Goal: Task Accomplishment & Management: Manage account settings

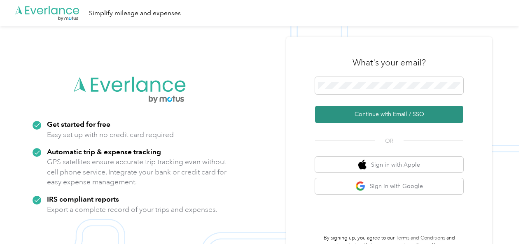
click at [383, 113] on button "Continue with Email / SSO" at bounding box center [389, 114] width 148 height 17
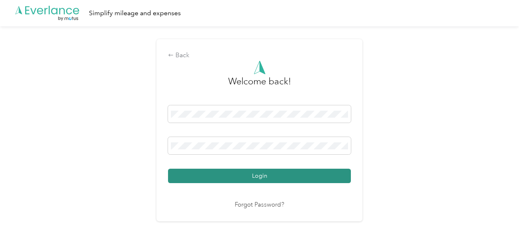
click at [270, 176] on button "Login" at bounding box center [259, 176] width 183 height 14
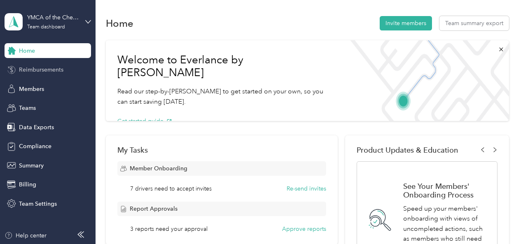
click at [55, 70] on span "Reimbursements" at bounding box center [41, 69] width 44 height 9
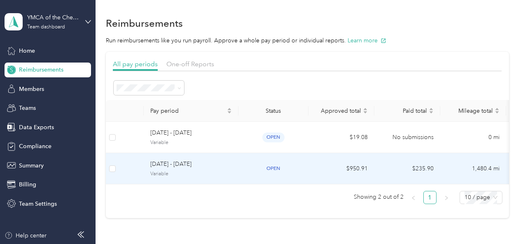
click at [172, 164] on span "[DATE] - [DATE]" at bounding box center [190, 164] width 81 height 9
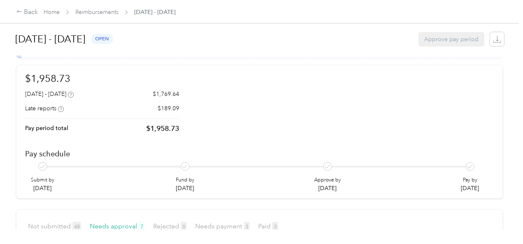
scroll to position [82, 0]
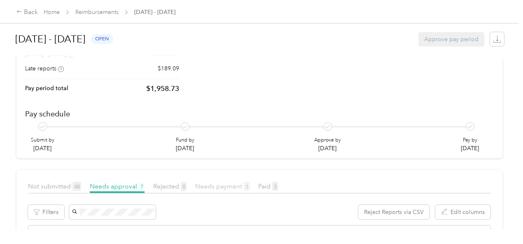
click at [225, 182] on span "Needs payment 3" at bounding box center [222, 186] width 54 height 8
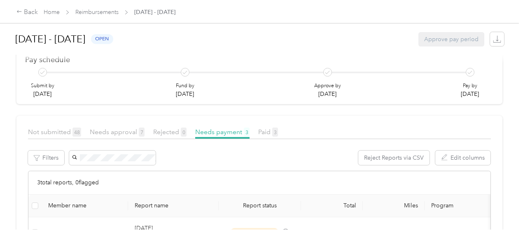
scroll to position [206, 0]
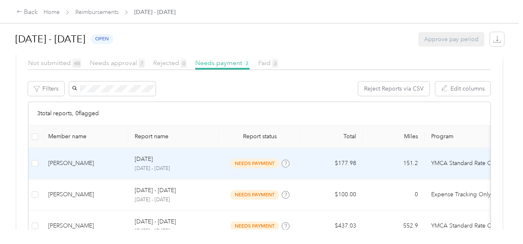
click at [120, 159] on div "[PERSON_NAME]" at bounding box center [84, 163] width 73 height 9
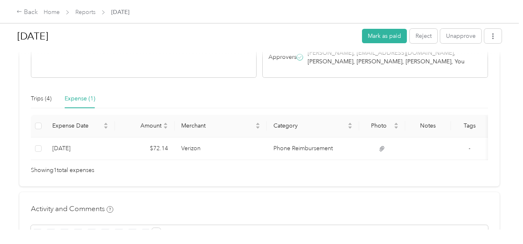
scroll to position [165, 0]
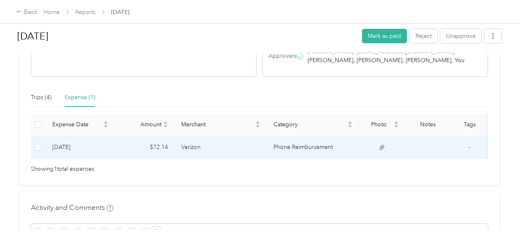
click at [179, 159] on td "Verizon" at bounding box center [221, 147] width 92 height 23
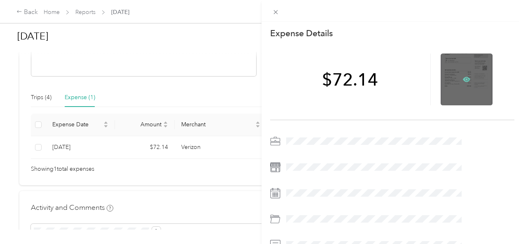
click at [470, 77] on icon at bounding box center [466, 79] width 7 height 5
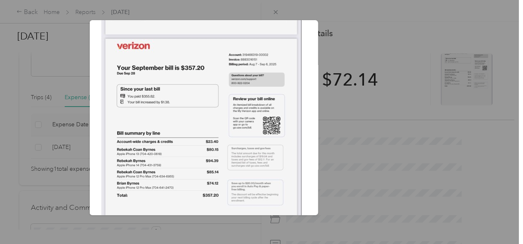
scroll to position [0, 0]
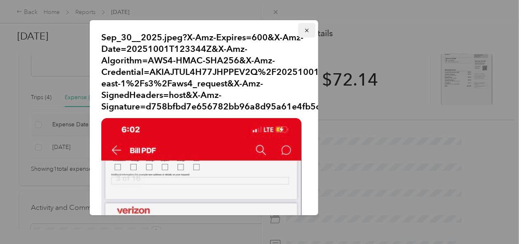
click at [304, 30] on icon "button" at bounding box center [307, 31] width 6 height 6
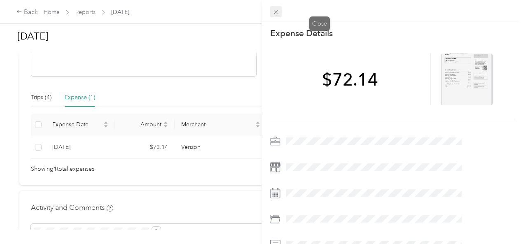
click at [279, 11] on icon at bounding box center [275, 12] width 7 height 7
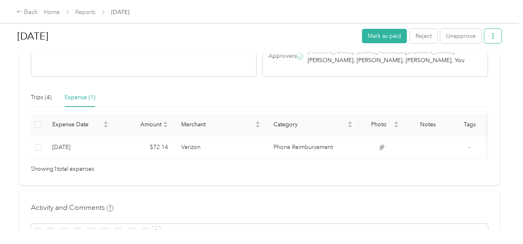
click at [492, 36] on icon "button" at bounding box center [493, 36] width 2 height 6
click at [463, 63] on span "Download" at bounding box center [467, 66] width 27 height 9
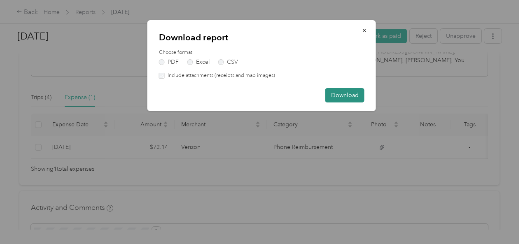
click at [331, 95] on button "Download" at bounding box center [344, 95] width 39 height 14
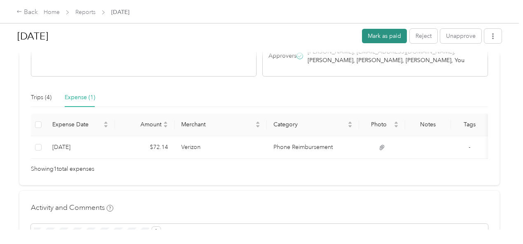
click at [385, 33] on button "Mark as paid" at bounding box center [384, 36] width 45 height 14
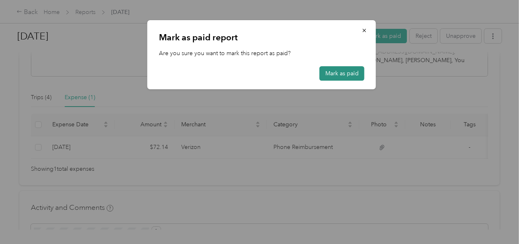
click at [341, 70] on button "Mark as paid" at bounding box center [341, 73] width 45 height 14
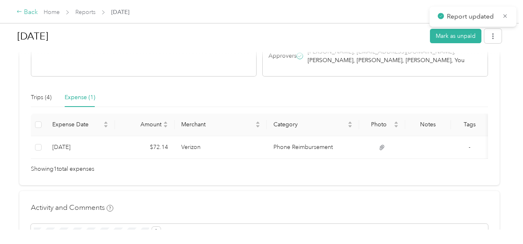
click at [20, 11] on icon at bounding box center [19, 12] width 6 height 6
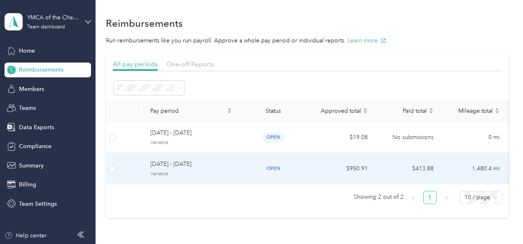
click at [184, 162] on span "[DATE] - [DATE]" at bounding box center [190, 164] width 81 height 9
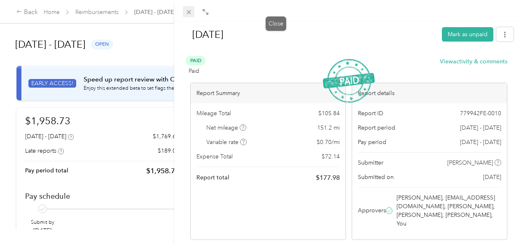
click at [194, 7] on span at bounding box center [189, 12] width 12 height 12
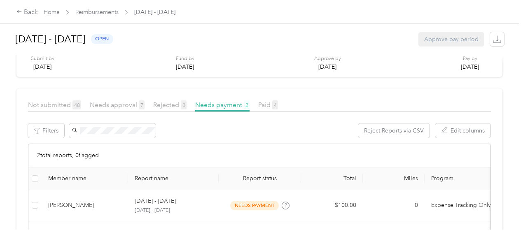
scroll to position [165, 0]
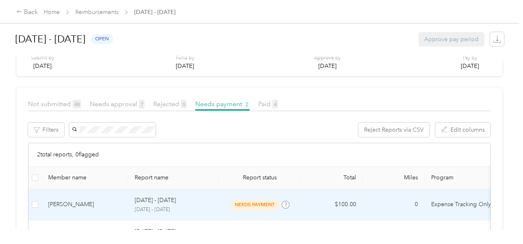
click at [73, 200] on div "[PERSON_NAME]" at bounding box center [84, 204] width 73 height 9
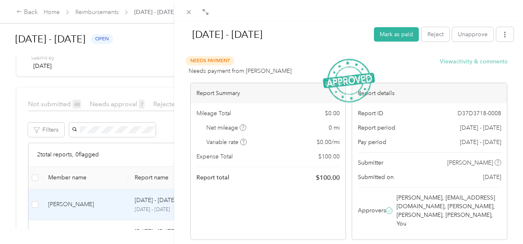
click at [462, 63] on button "View activity & comments" at bounding box center [474, 61] width 68 height 9
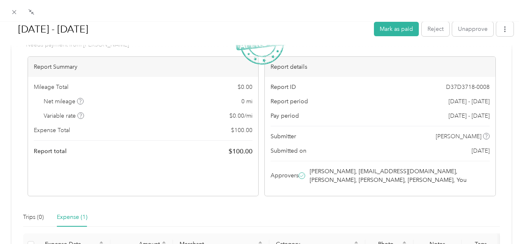
scroll to position [163, 0]
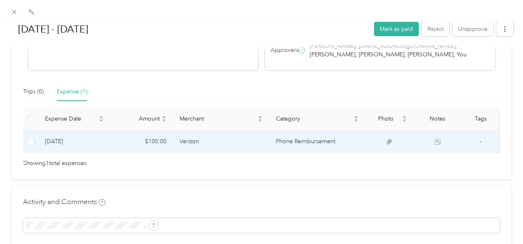
click at [143, 153] on td "$100.00" at bounding box center [141, 141] width 63 height 23
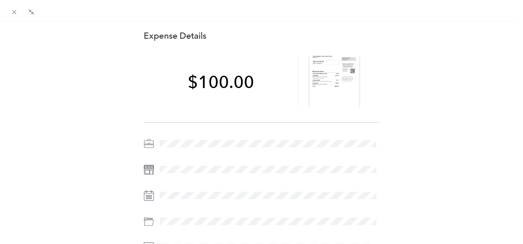
scroll to position [0, 0]
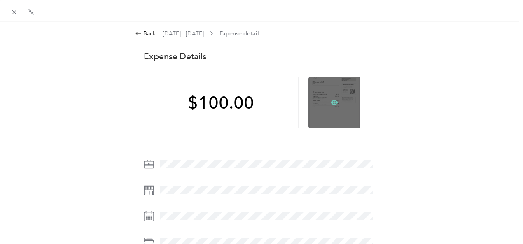
click at [333, 103] on icon at bounding box center [334, 102] width 2 height 2
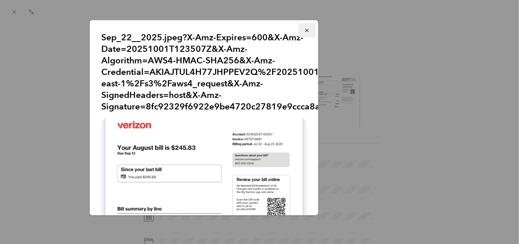
click at [304, 30] on icon "button" at bounding box center [307, 31] width 6 height 6
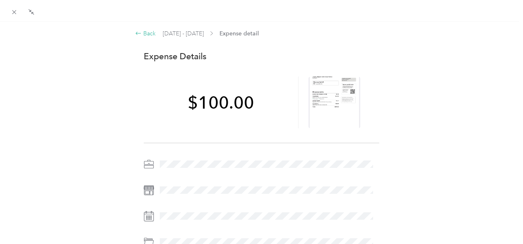
click at [136, 33] on icon at bounding box center [138, 33] width 5 height 3
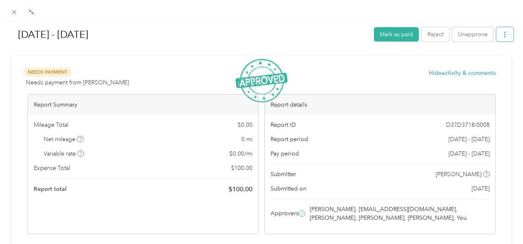
click at [502, 36] on icon "button" at bounding box center [505, 35] width 6 height 6
click at [471, 61] on span "Download" at bounding box center [474, 64] width 27 height 9
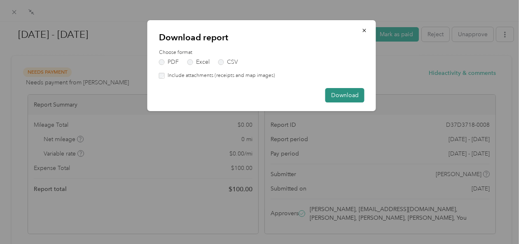
click at [341, 97] on button "Download" at bounding box center [344, 95] width 39 height 14
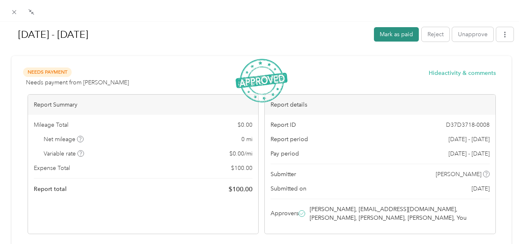
click at [382, 34] on button "Mark as paid" at bounding box center [396, 34] width 45 height 14
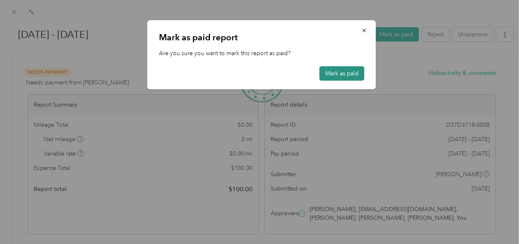
click at [331, 71] on button "Mark as paid" at bounding box center [341, 73] width 45 height 14
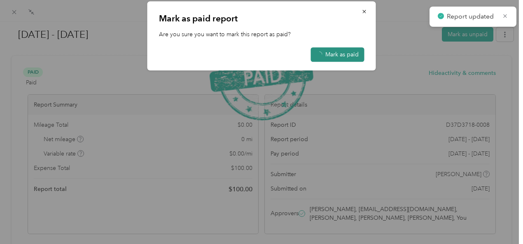
scroll to position [147, 0]
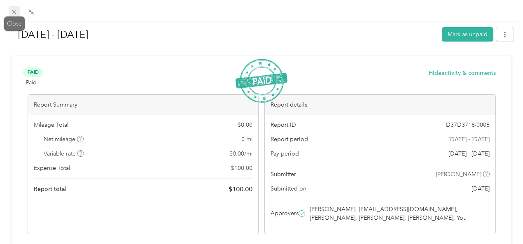
click at [14, 11] on icon at bounding box center [14, 12] width 7 height 7
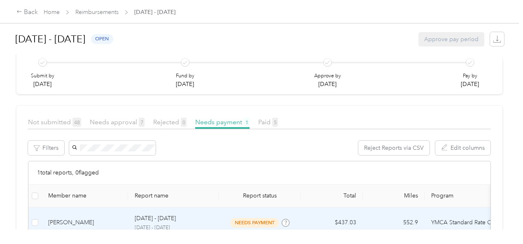
click at [149, 214] on p "[DATE] - [DATE]" at bounding box center [155, 218] width 41 height 9
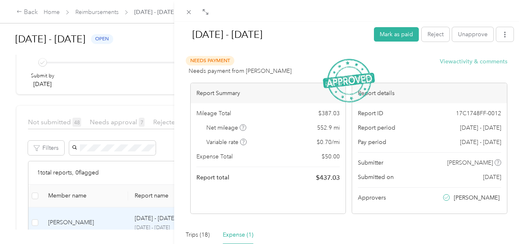
click at [458, 60] on button "View activity & comments" at bounding box center [474, 61] width 68 height 9
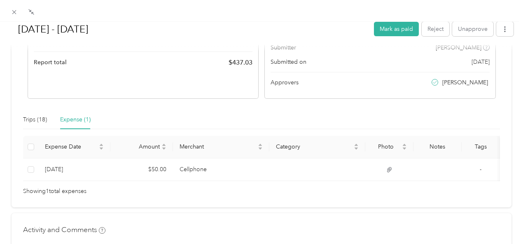
scroll to position [137, 0]
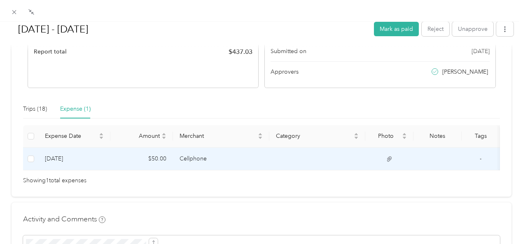
click at [179, 161] on td "Cellphone" at bounding box center [221, 159] width 96 height 23
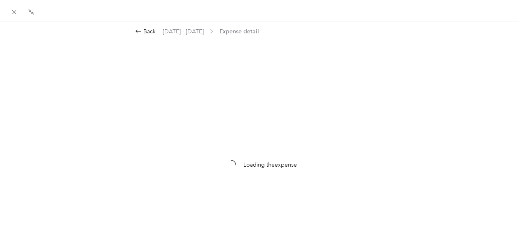
scroll to position [0, 0]
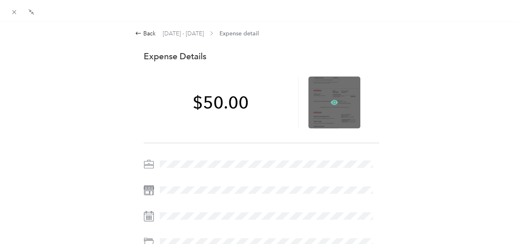
click at [333, 102] on icon at bounding box center [334, 102] width 2 height 2
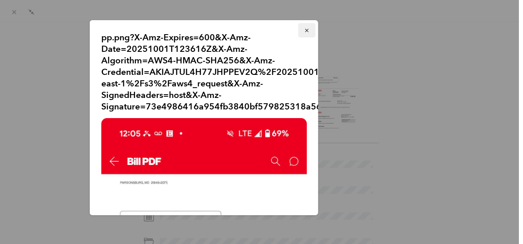
click at [305, 29] on icon "button" at bounding box center [306, 30] width 3 height 3
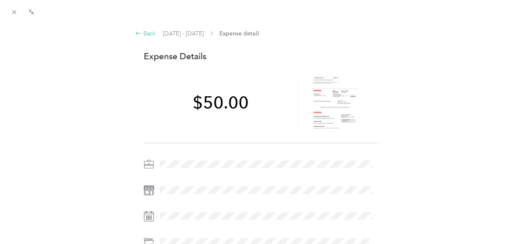
click at [148, 31] on div "Back" at bounding box center [145, 33] width 21 height 9
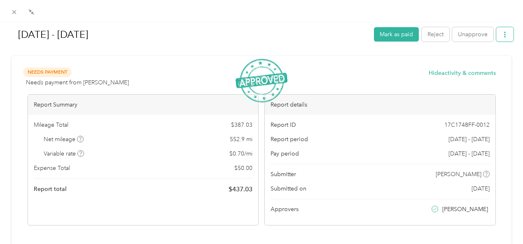
click at [504, 37] on icon "button" at bounding box center [505, 35] width 2 height 6
click at [475, 63] on span "Download" at bounding box center [474, 64] width 27 height 9
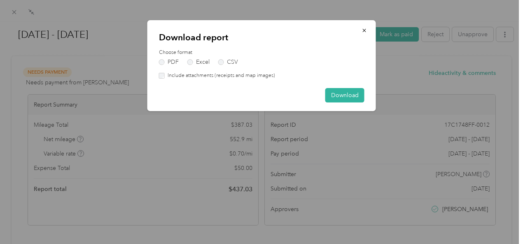
click at [165, 75] on label "Include attachments (receipts and map images)" at bounding box center [220, 75] width 110 height 7
click at [342, 93] on button "Download" at bounding box center [344, 95] width 39 height 14
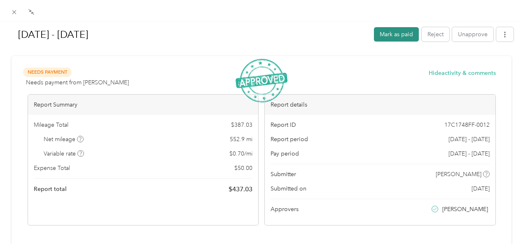
click at [390, 36] on button "Mark as paid" at bounding box center [396, 34] width 45 height 14
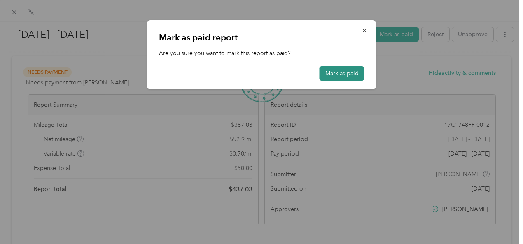
click at [338, 74] on button "Mark as paid" at bounding box center [341, 73] width 45 height 14
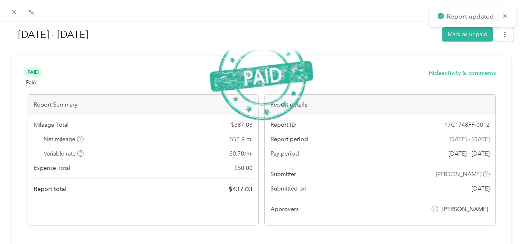
scroll to position [165, 0]
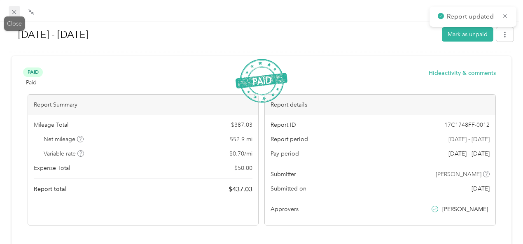
click at [14, 14] on icon at bounding box center [14, 12] width 7 height 7
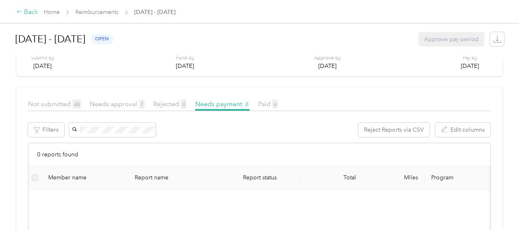
click at [28, 12] on div "Back" at bounding box center [26, 12] width 21 height 10
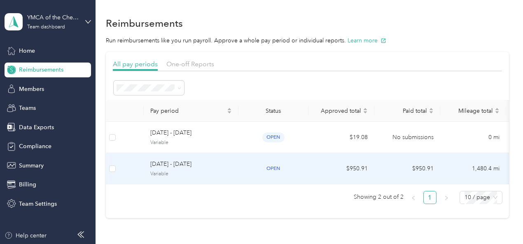
click at [204, 166] on span "[DATE] - [DATE]" at bounding box center [190, 164] width 81 height 9
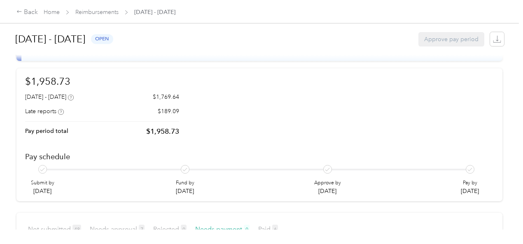
scroll to position [82, 0]
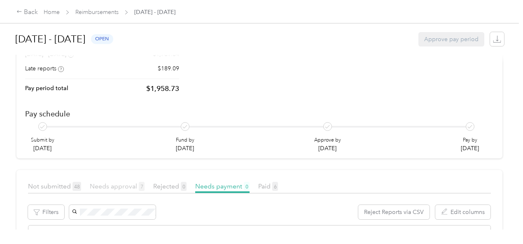
click at [122, 182] on span "Needs approval 7" at bounding box center [117, 186] width 55 height 8
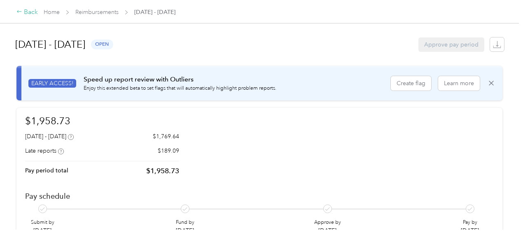
click at [20, 10] on icon at bounding box center [19, 12] width 6 height 6
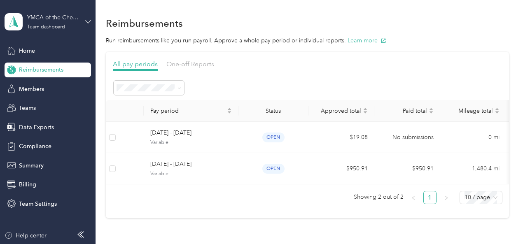
click at [88, 22] on icon at bounding box center [88, 22] width 6 height 6
click at [40, 105] on div "Log out" at bounding box center [91, 101] width 162 height 14
